Goal: Information Seeking & Learning: Learn about a topic

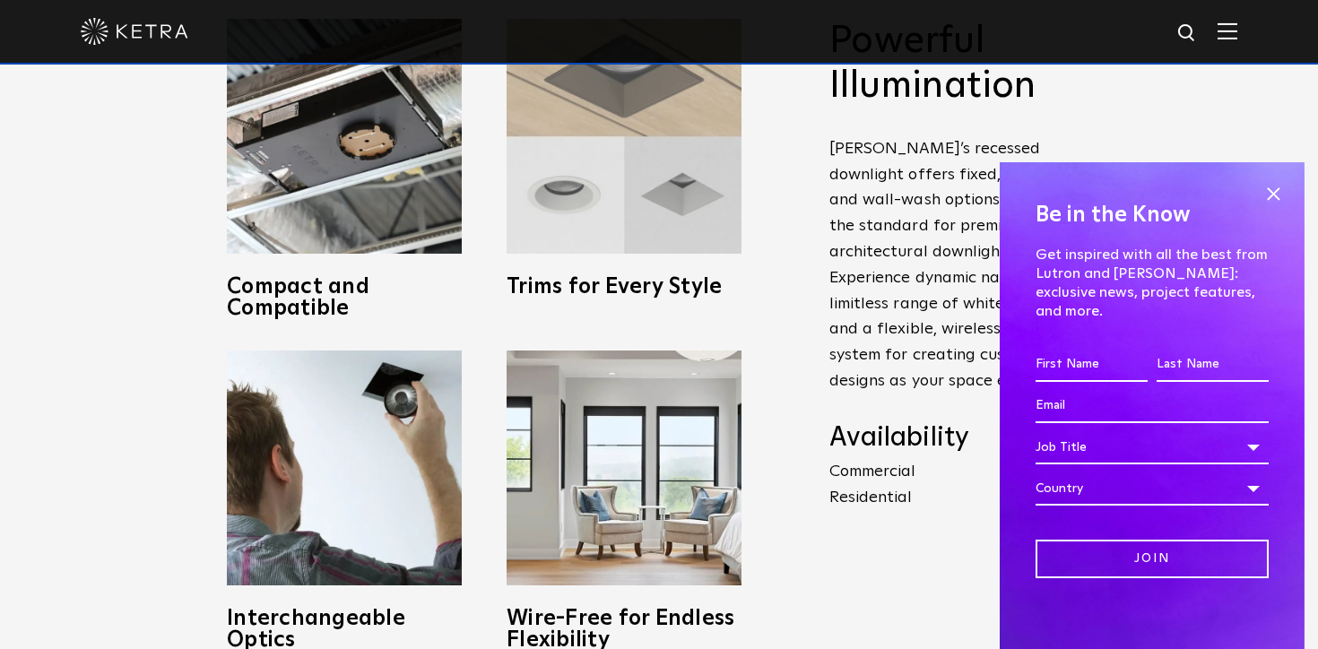
scroll to position [839, 0]
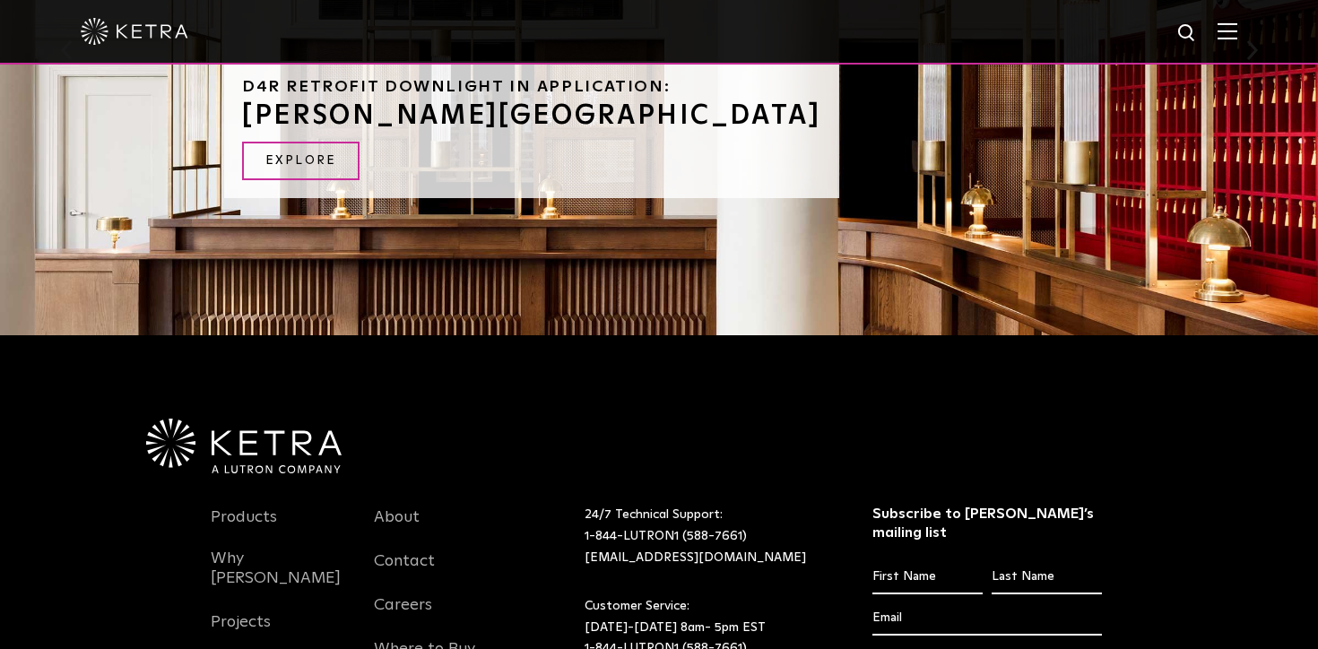
scroll to position [1575, 0]
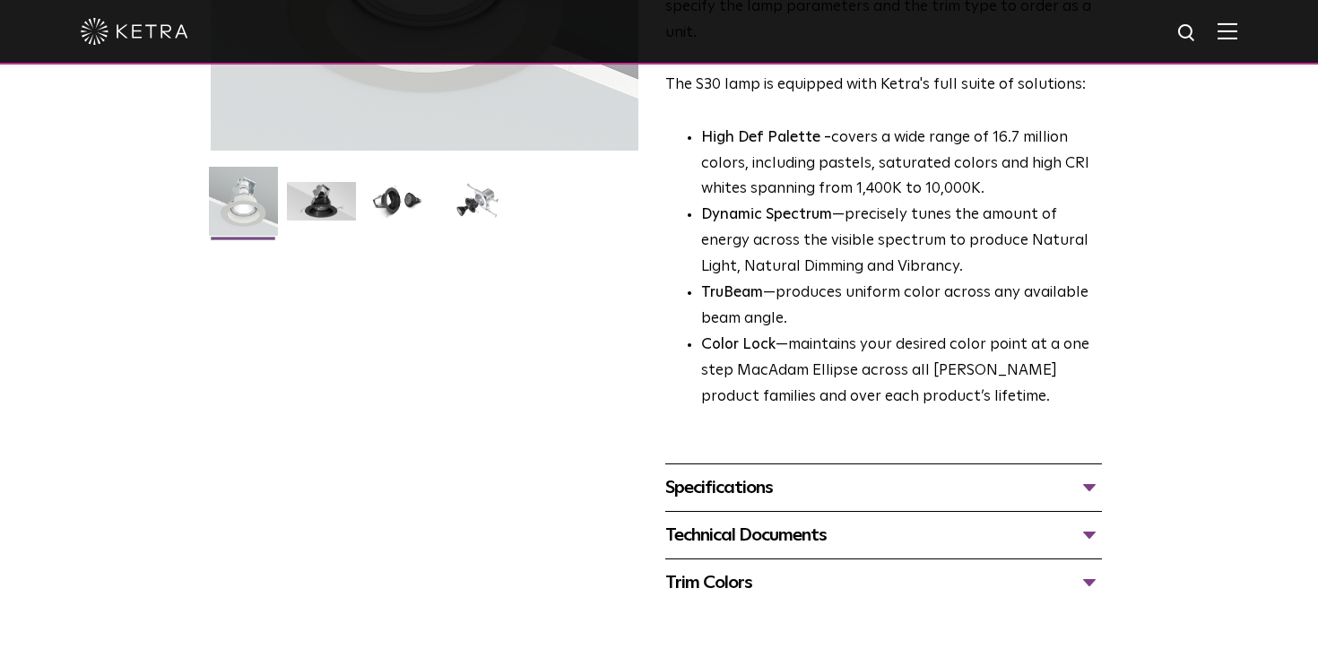
scroll to position [131, 0]
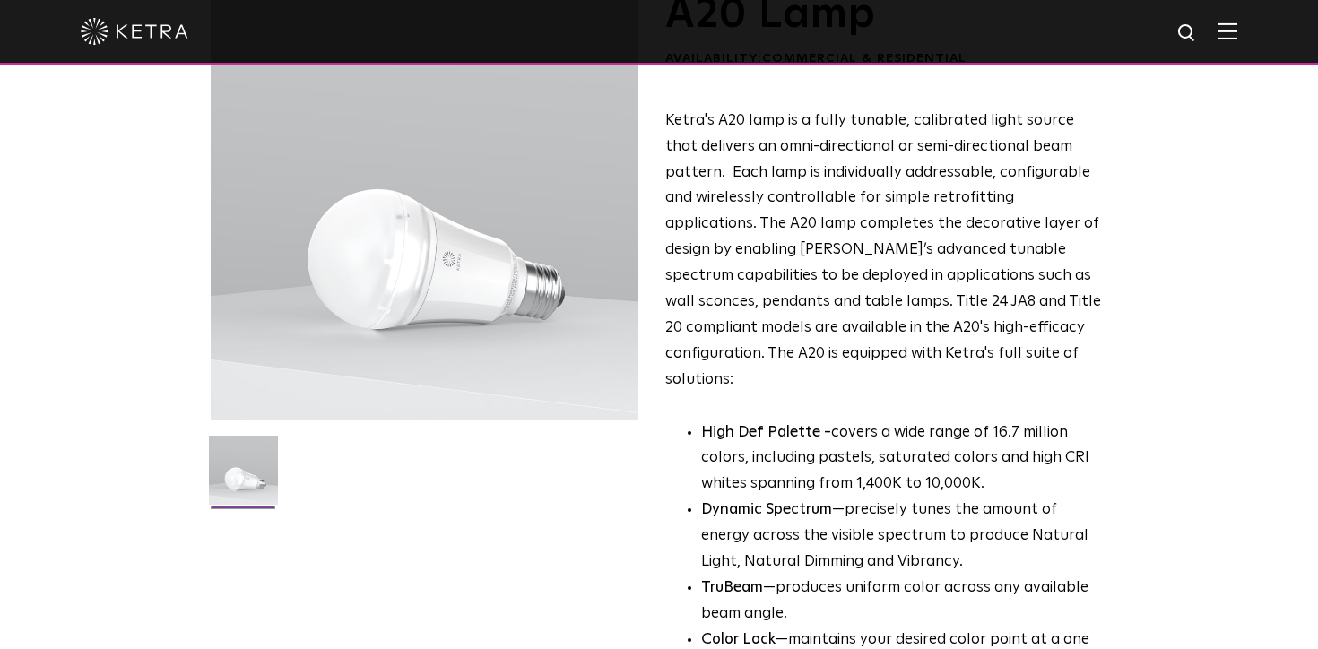
scroll to position [547, 0]
